Goal: Information Seeking & Learning: Learn about a topic

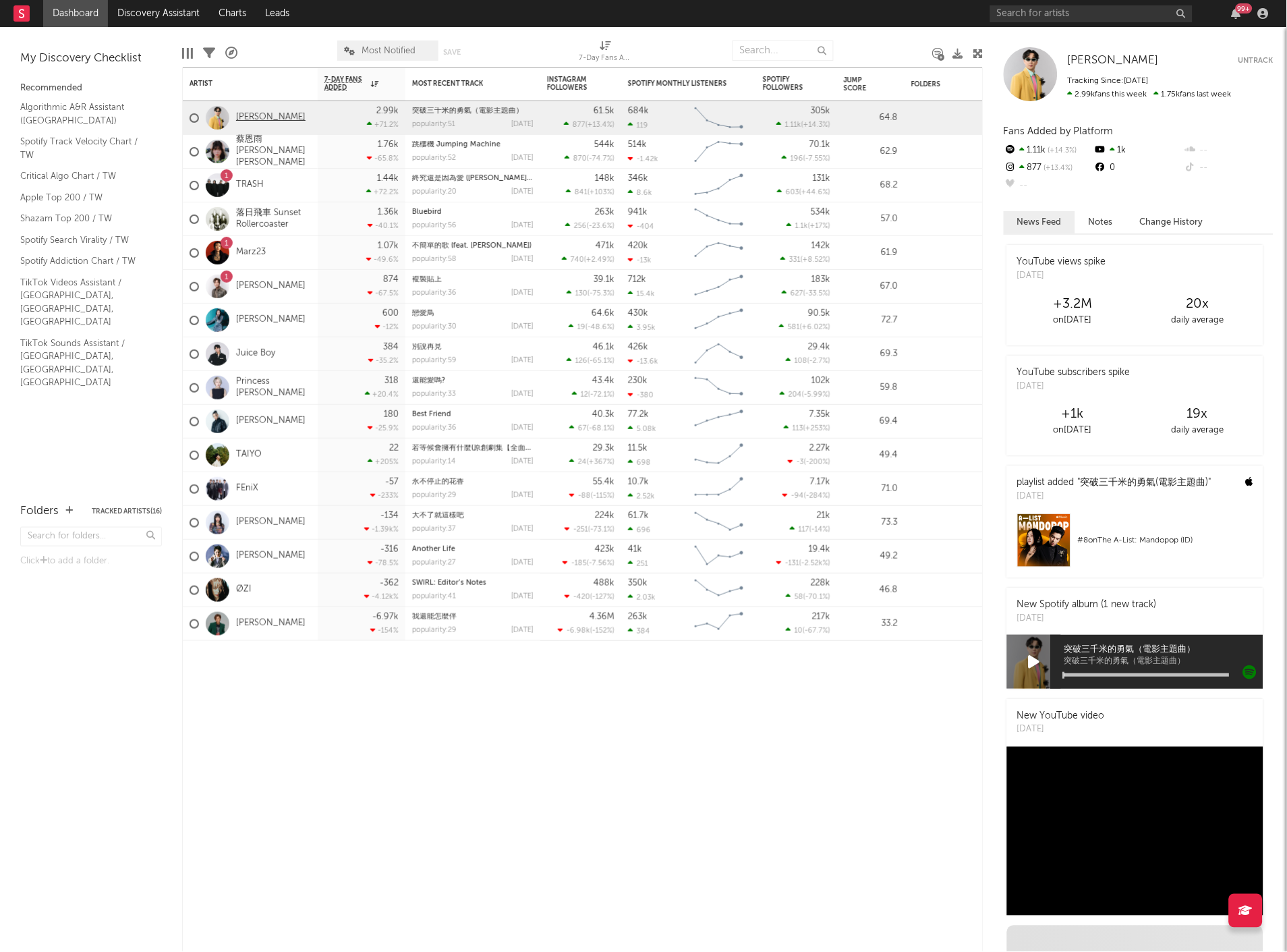
click at [259, 118] on link "[PERSON_NAME]" at bounding box center [271, 118] width 69 height 11
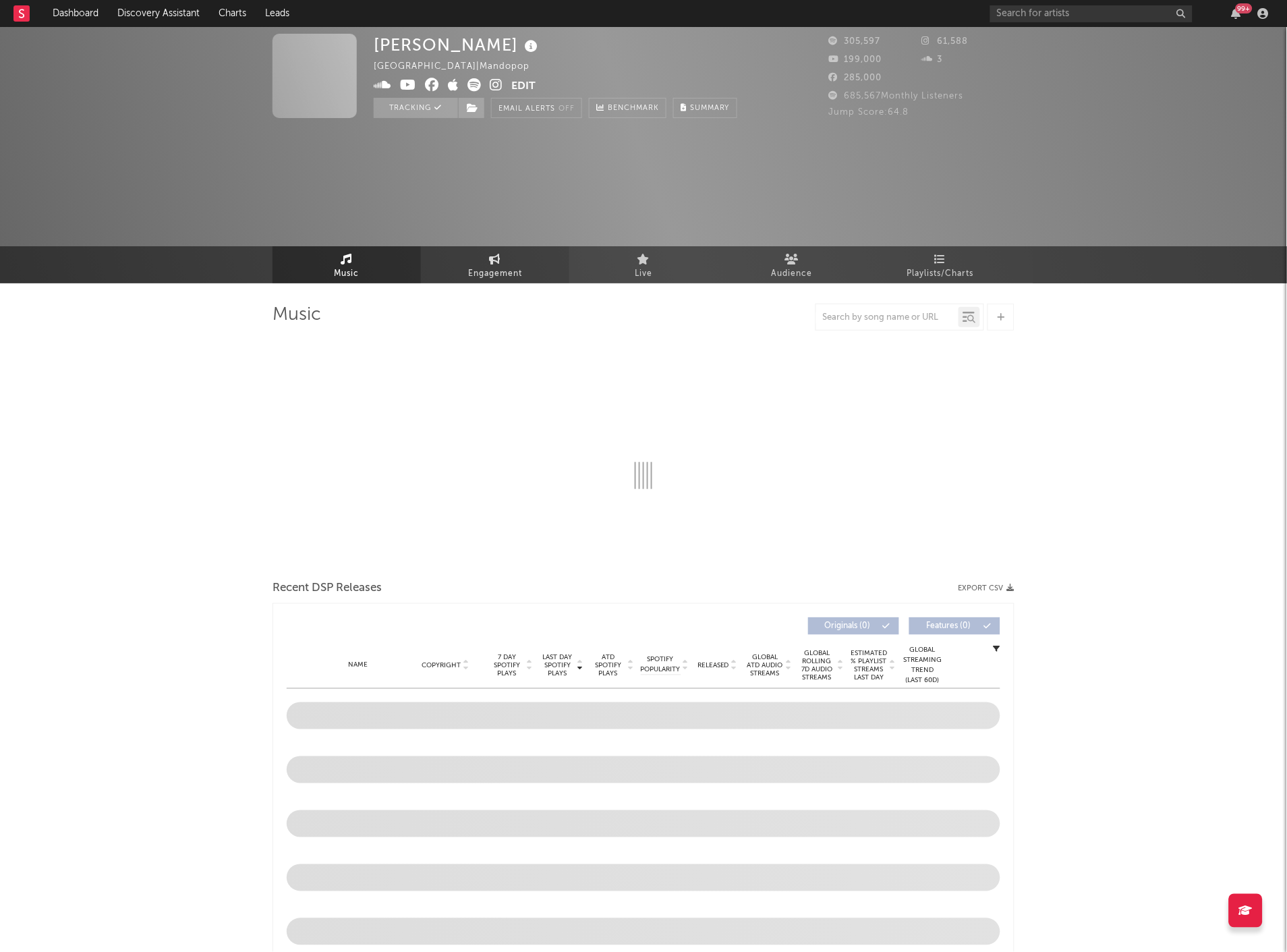
click at [511, 147] on div "[PERSON_NAME] [GEOGRAPHIC_DATA] | Mandopop Edit Tracking Email Alerts Off Bench…" at bounding box center [643, 155] width 1287 height 257
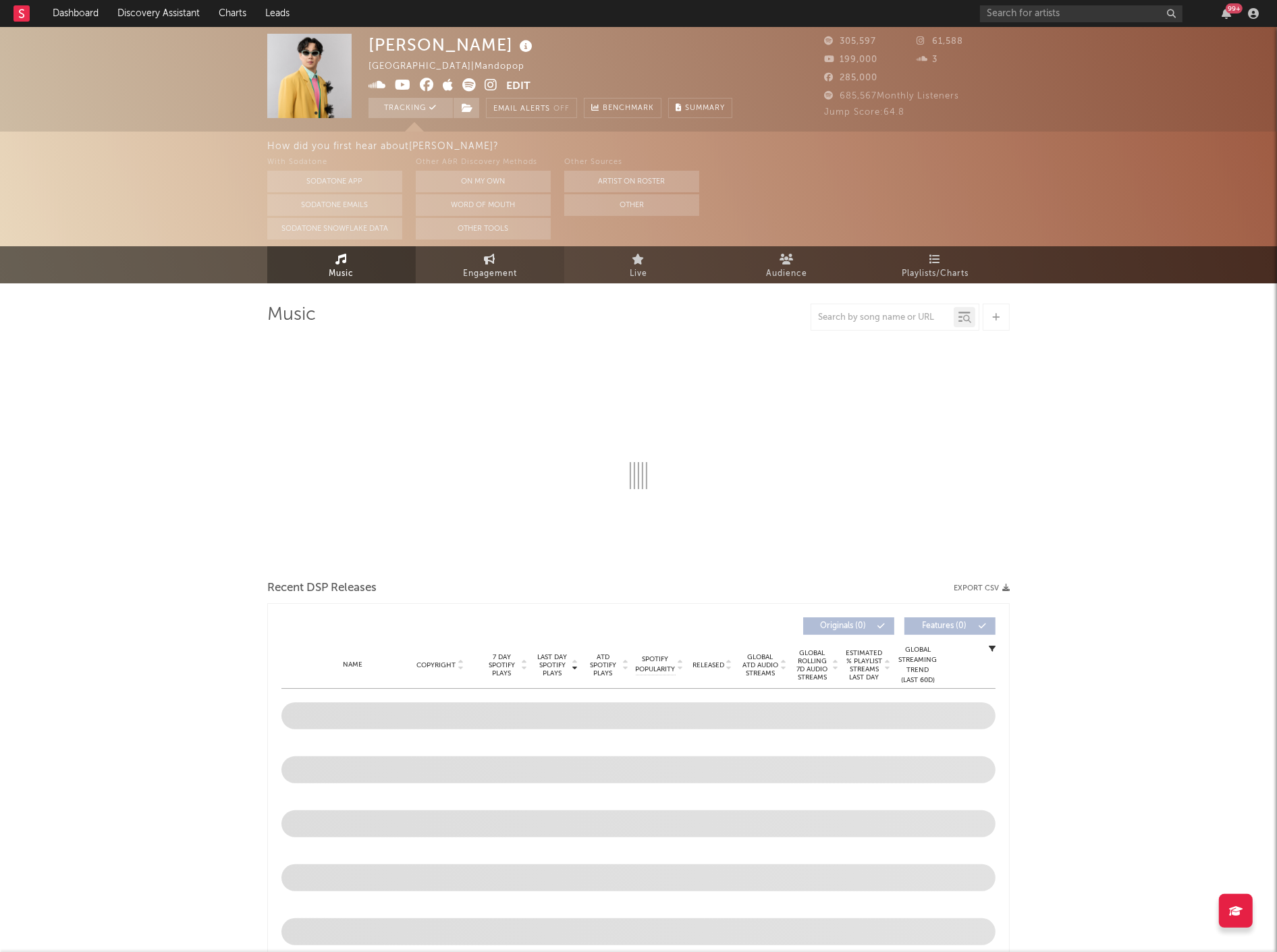
click at [493, 264] on icon at bounding box center [490, 259] width 11 height 11
select select "1w"
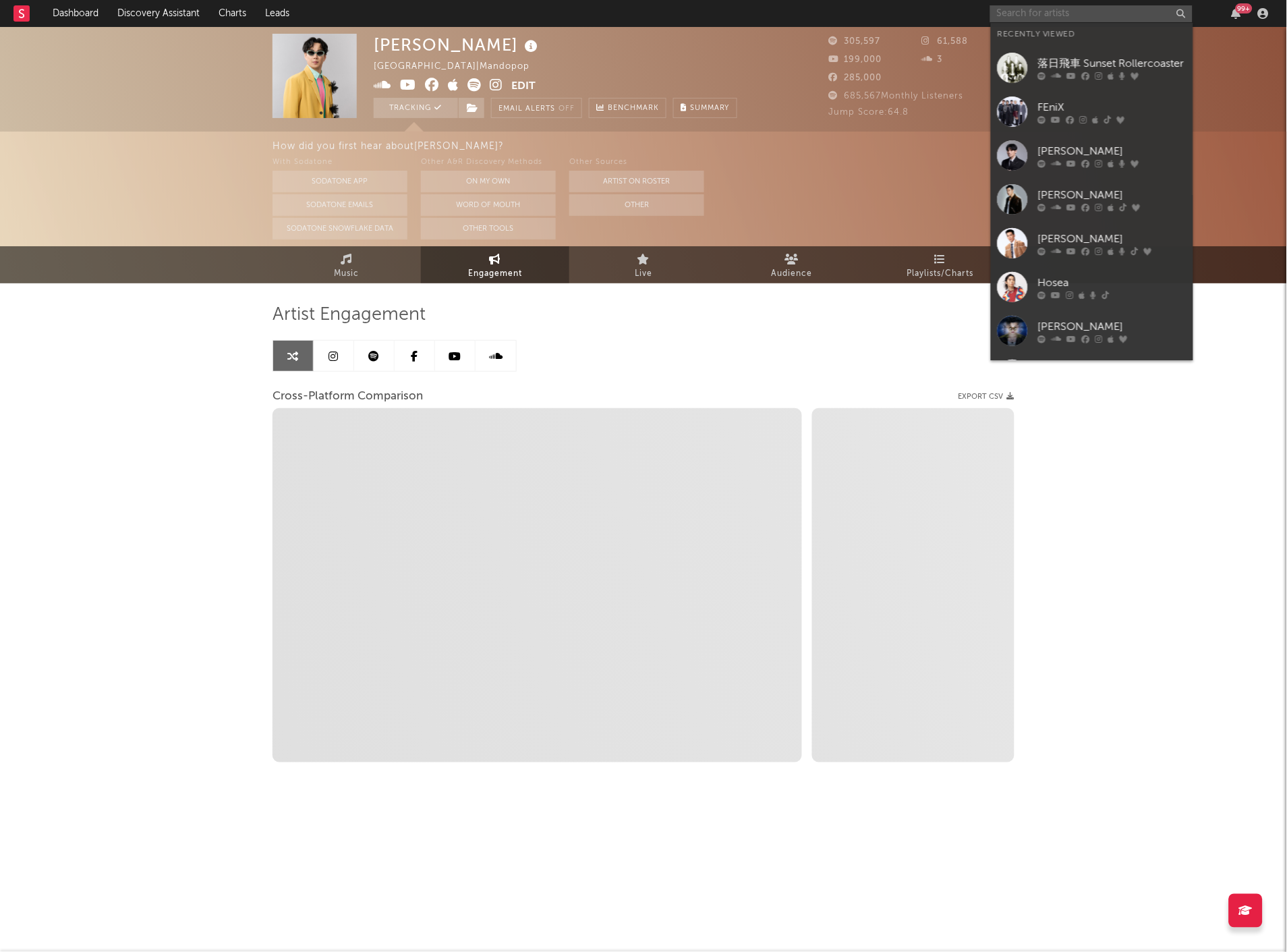
click at [1090, 6] on input "text" at bounding box center [1091, 14] width 203 height 17
click at [1048, 68] on div "落日飛車 Sunset Rollercoaster" at bounding box center [1112, 63] width 148 height 16
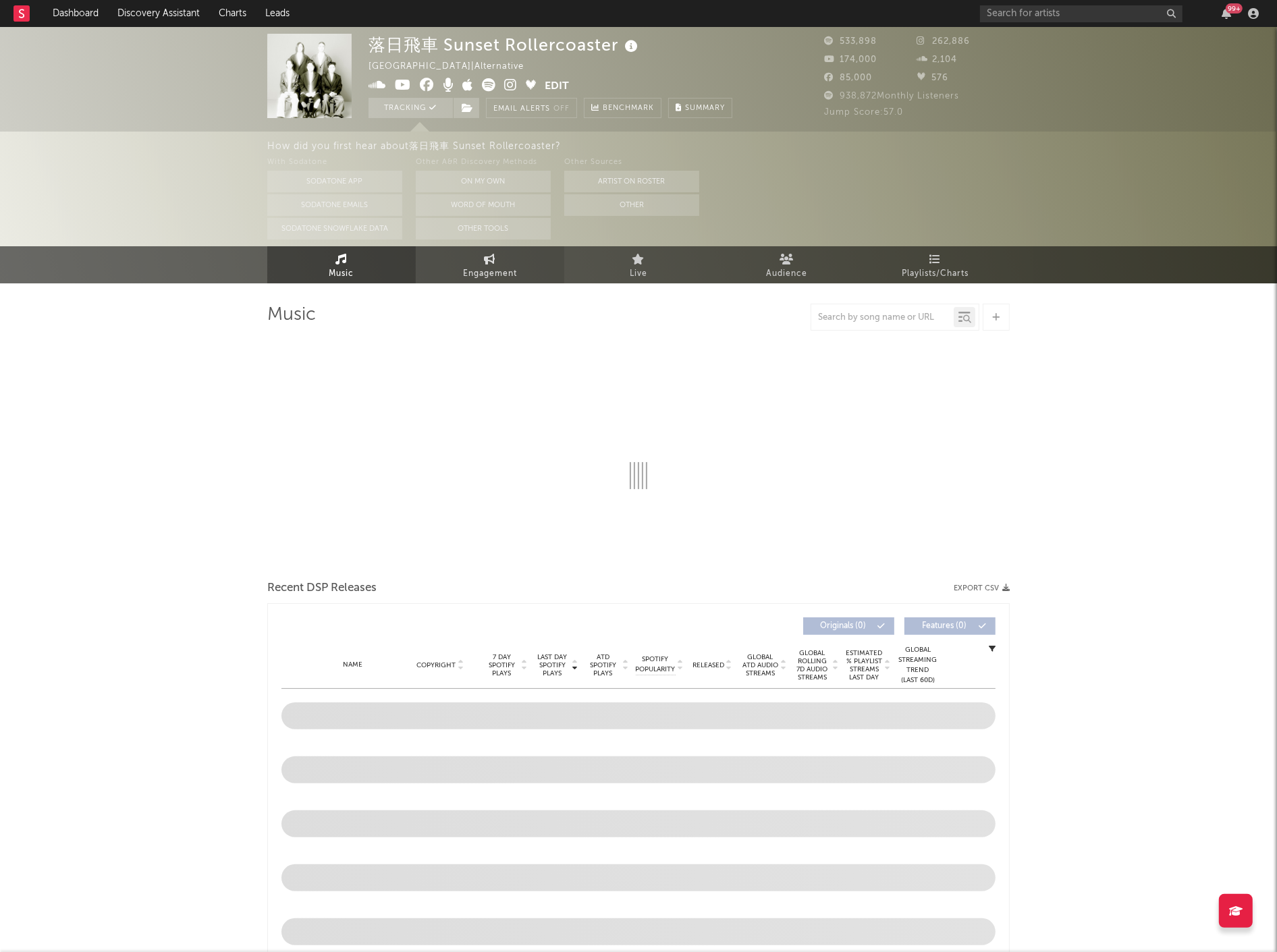
click at [490, 275] on span "Engagement" at bounding box center [490, 273] width 54 height 16
select select "1w"
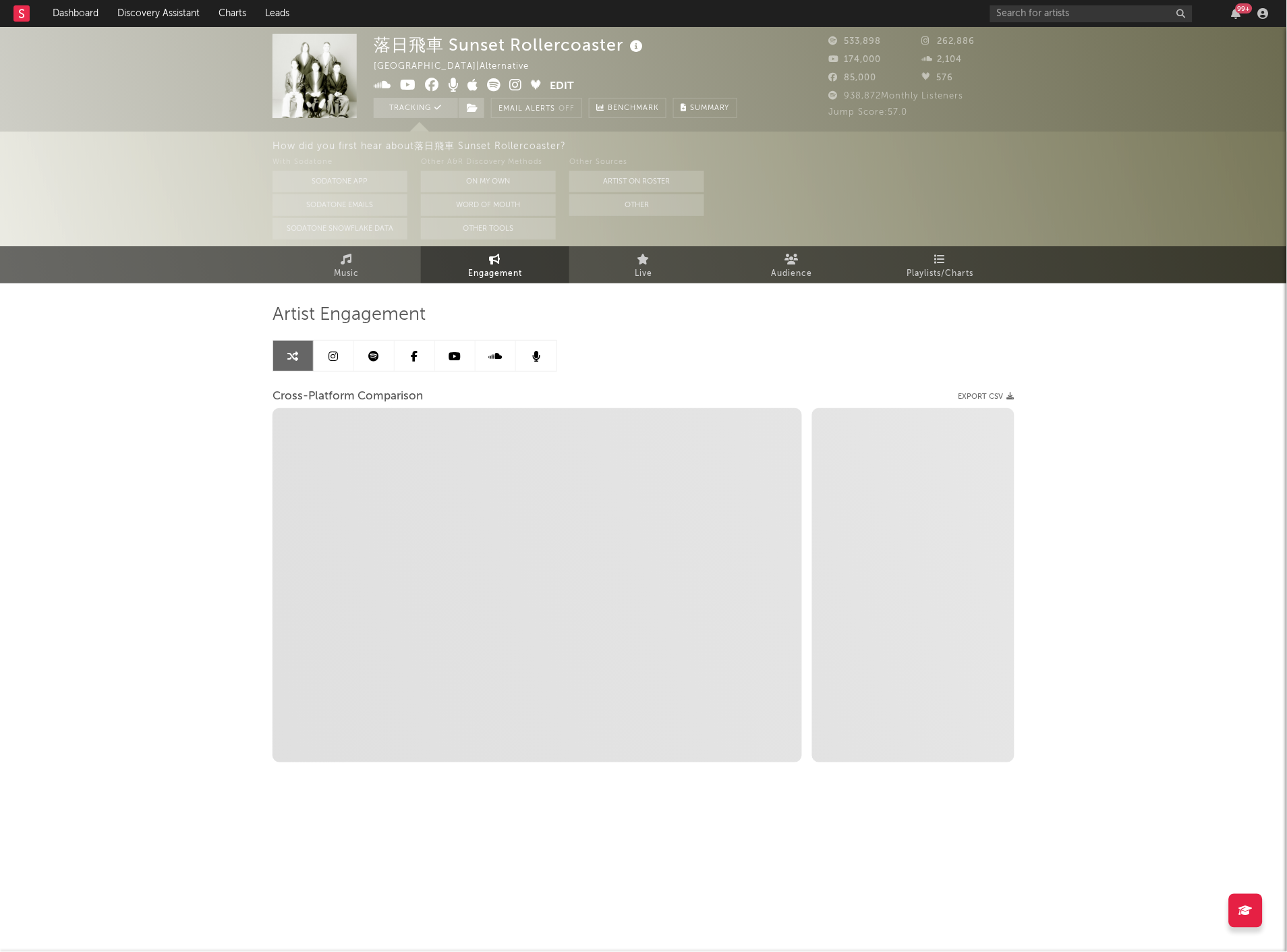
select select "1m"
